Goal: Check status: Check status

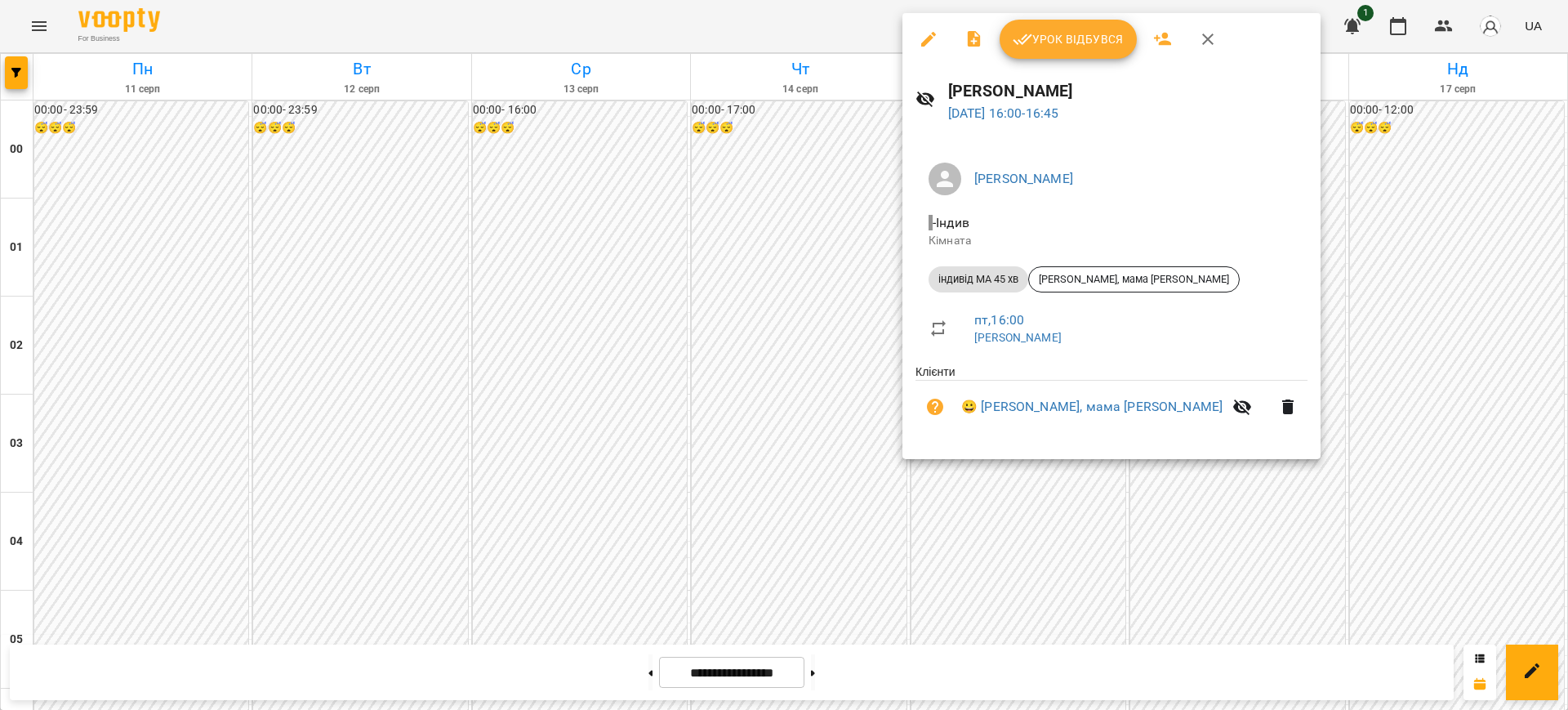
scroll to position [1480, 0]
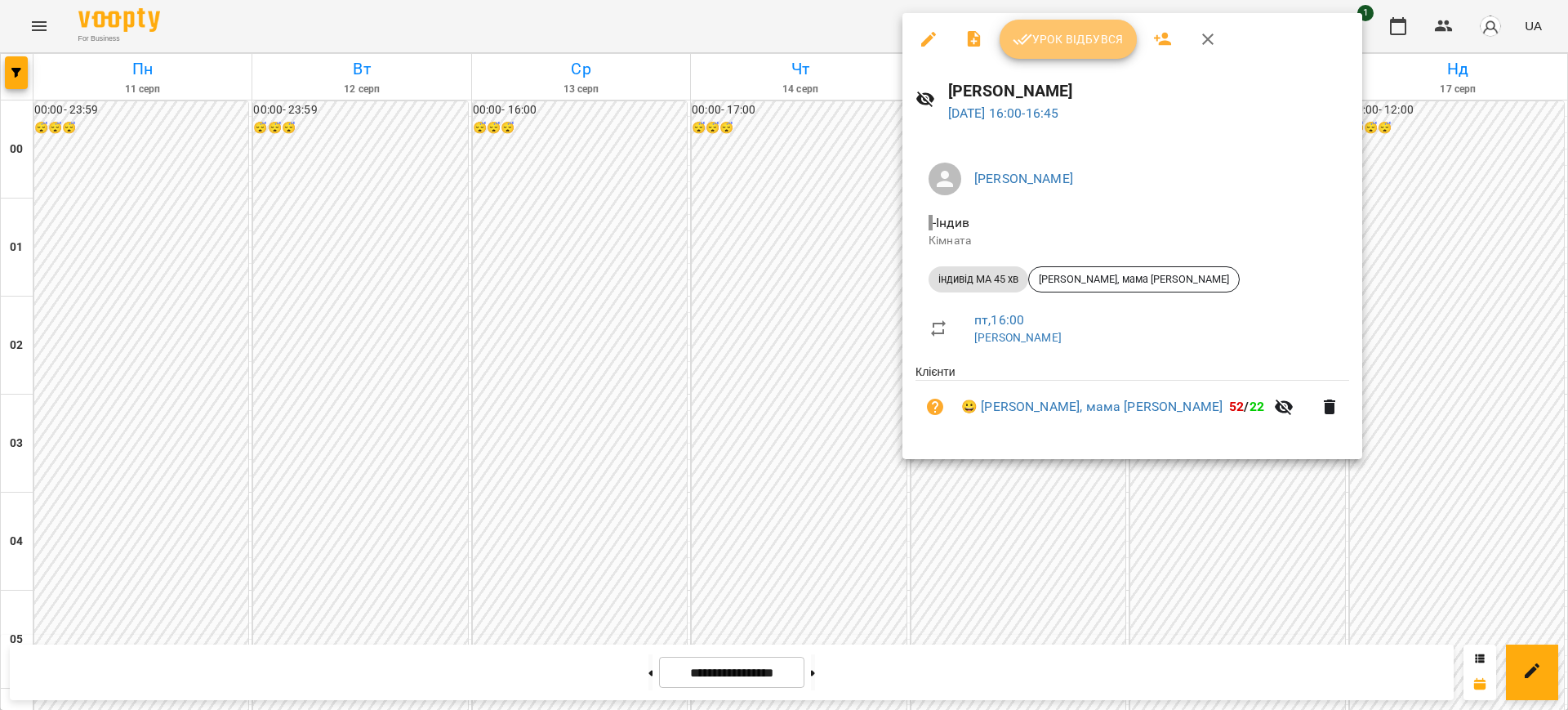
click at [1058, 54] on button "Урок відбувся" at bounding box center [1068, 39] width 137 height 39
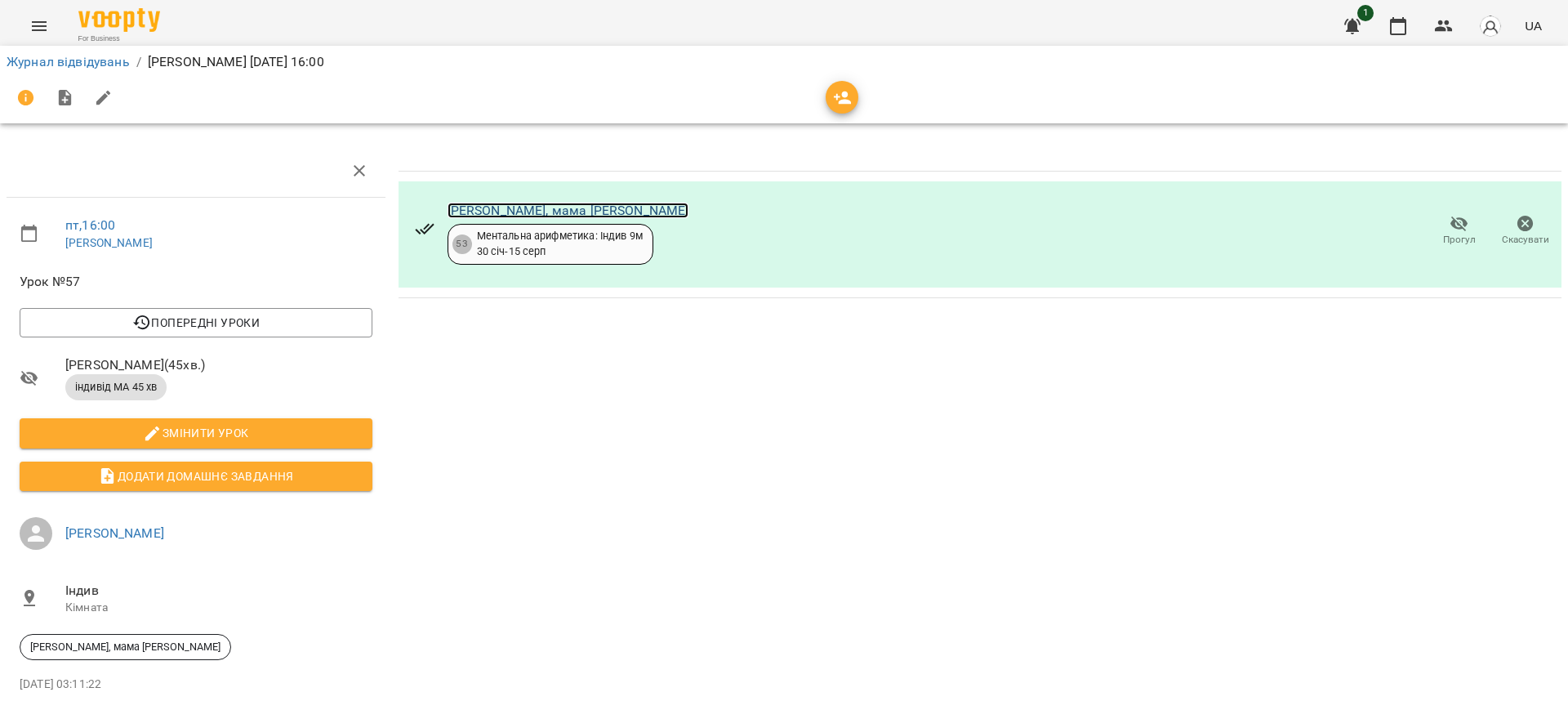
click at [551, 204] on link "[PERSON_NAME], мама [PERSON_NAME]" at bounding box center [568, 210] width 241 height 16
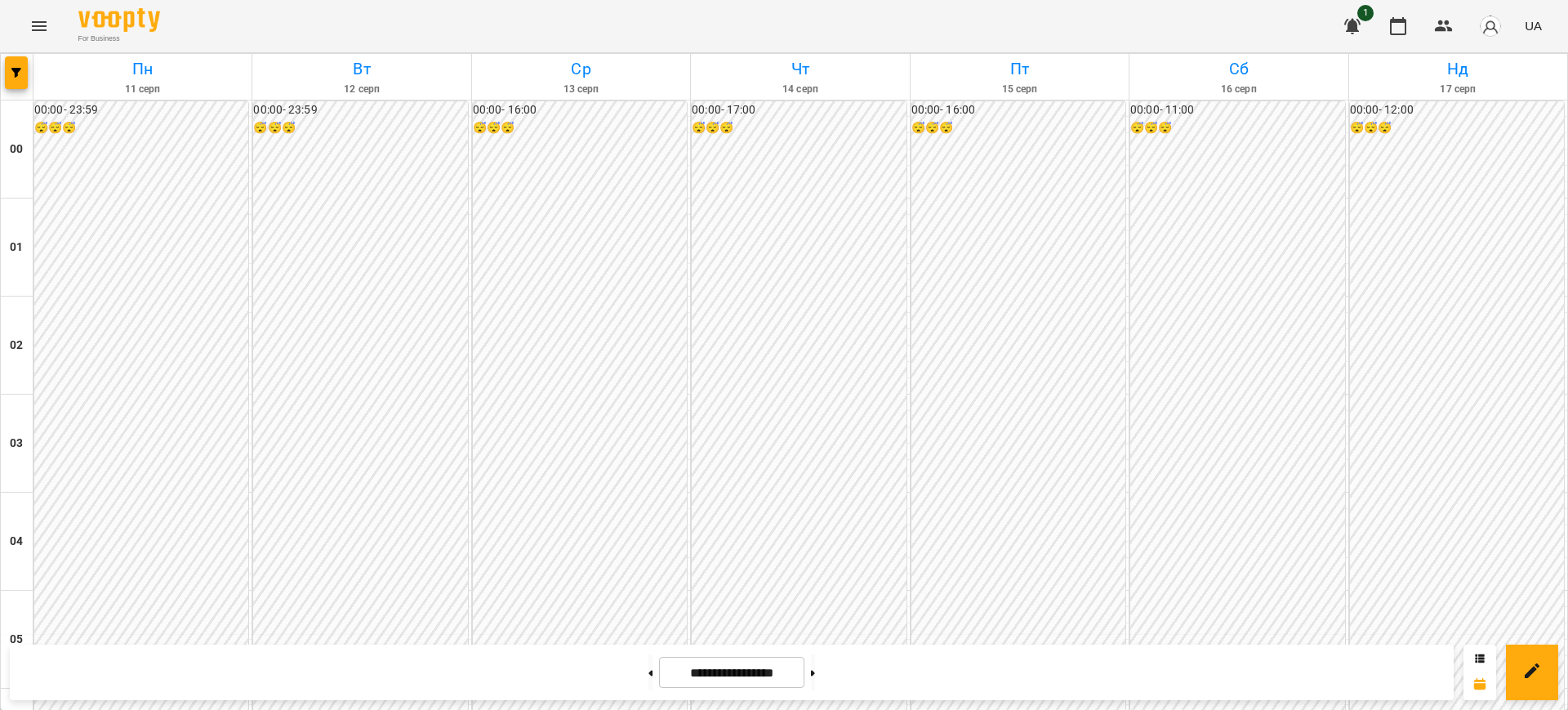
scroll to position [1415, 0]
click at [1529, 28] on span "UA" at bounding box center [1533, 25] width 17 height 17
click at [1505, 66] on div "English" at bounding box center [1502, 62] width 84 height 29
